Goal: Task Accomplishment & Management: Manage account settings

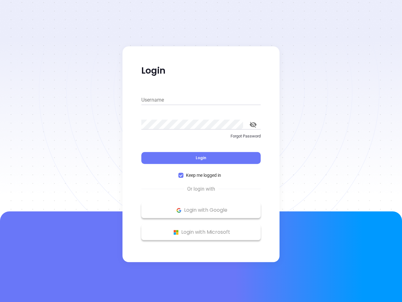
click at [201, 151] on div "Login" at bounding box center [200, 153] width 119 height 19
click at [201, 100] on input "Username" at bounding box center [200, 100] width 119 height 10
click at [253, 124] on icon "toggle password visibility" at bounding box center [253, 125] width 7 height 6
click at [201, 158] on span "Login" at bounding box center [201, 157] width 11 height 5
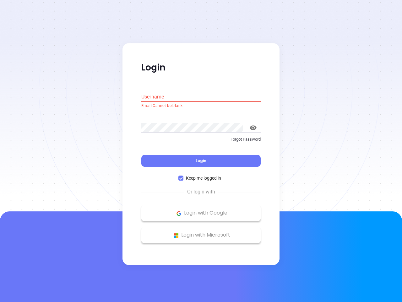
click at [201, 175] on span "Keep me logged in" at bounding box center [203, 178] width 40 height 7
click at [183, 176] on input "Keep me logged in" at bounding box center [180, 178] width 5 height 5
checkbox input "false"
click at [201, 210] on p "Login with Google" at bounding box center [200, 212] width 113 height 9
click at [201, 232] on p "Login with Microsoft" at bounding box center [200, 234] width 113 height 9
